Goal: Browse casually

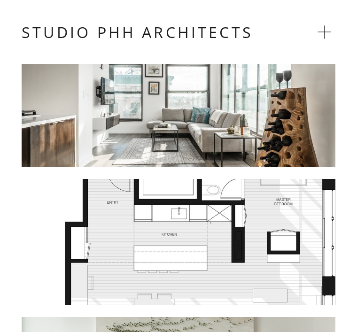
click at [280, 121] on div at bounding box center [179, 115] width 314 height 103
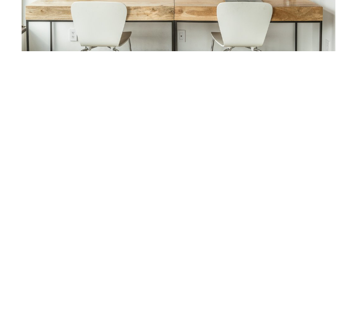
scroll to position [387, 0]
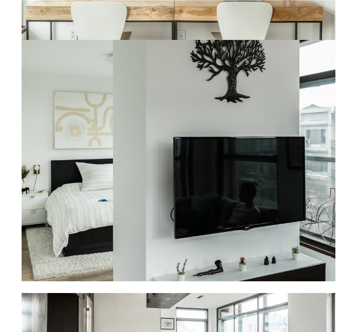
click at [83, 179] on div at bounding box center [179, 160] width 314 height 241
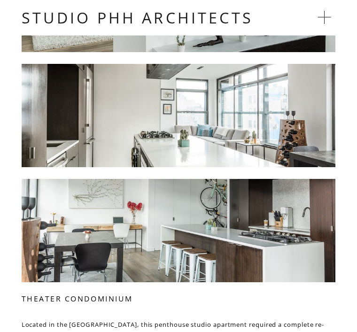
scroll to position [603, 0]
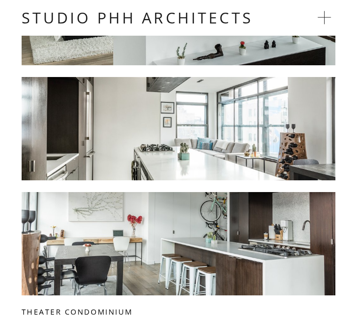
click at [246, 153] on div at bounding box center [179, 128] width 314 height 103
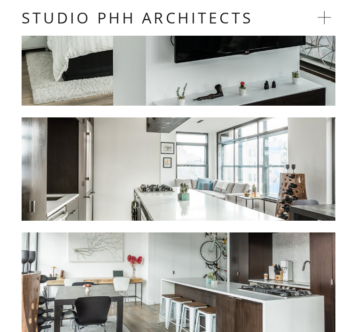
scroll to position [561, 0]
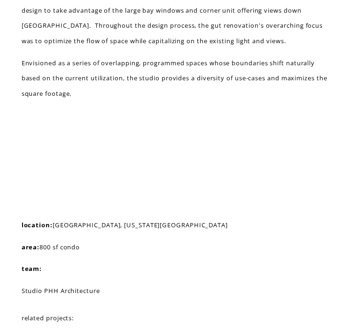
scroll to position [966, 0]
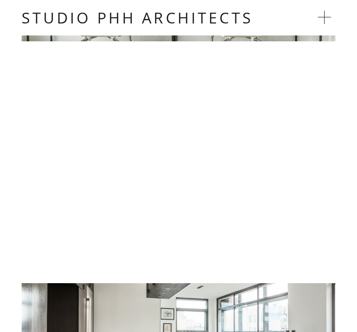
scroll to position [397, 0]
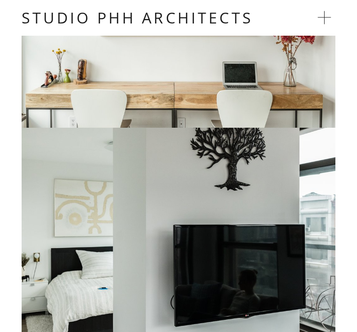
scroll to position [299, 0]
